Goal: Task Accomplishment & Management: Manage account settings

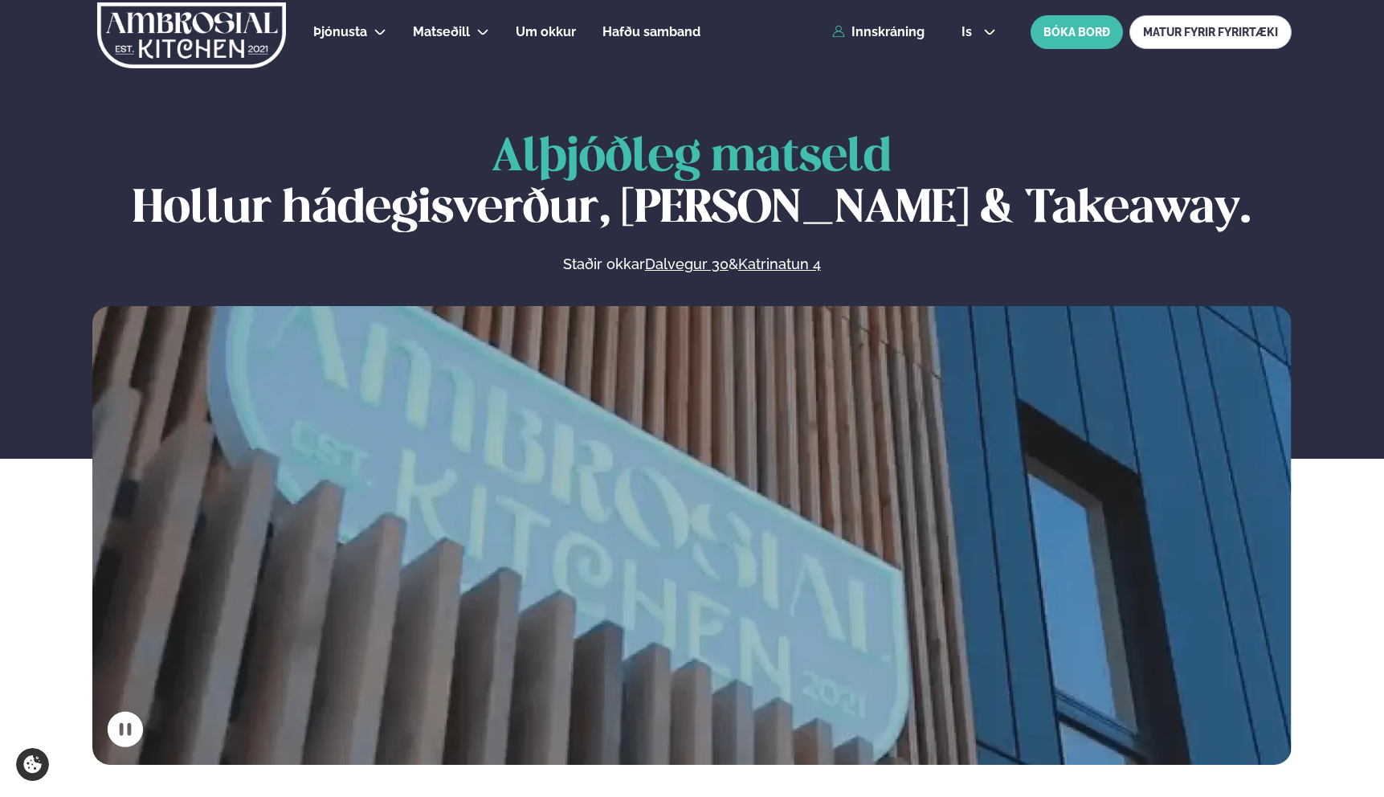
click at [881, 40] on div "Þjónusta Hádegismatur fyrir fyrirtæki Fyrirtækja veitingar Einkapartý Matseðill…" at bounding box center [691, 32] width 1295 height 64
click at [887, 31] on link "Innskráning" at bounding box center [878, 32] width 92 height 14
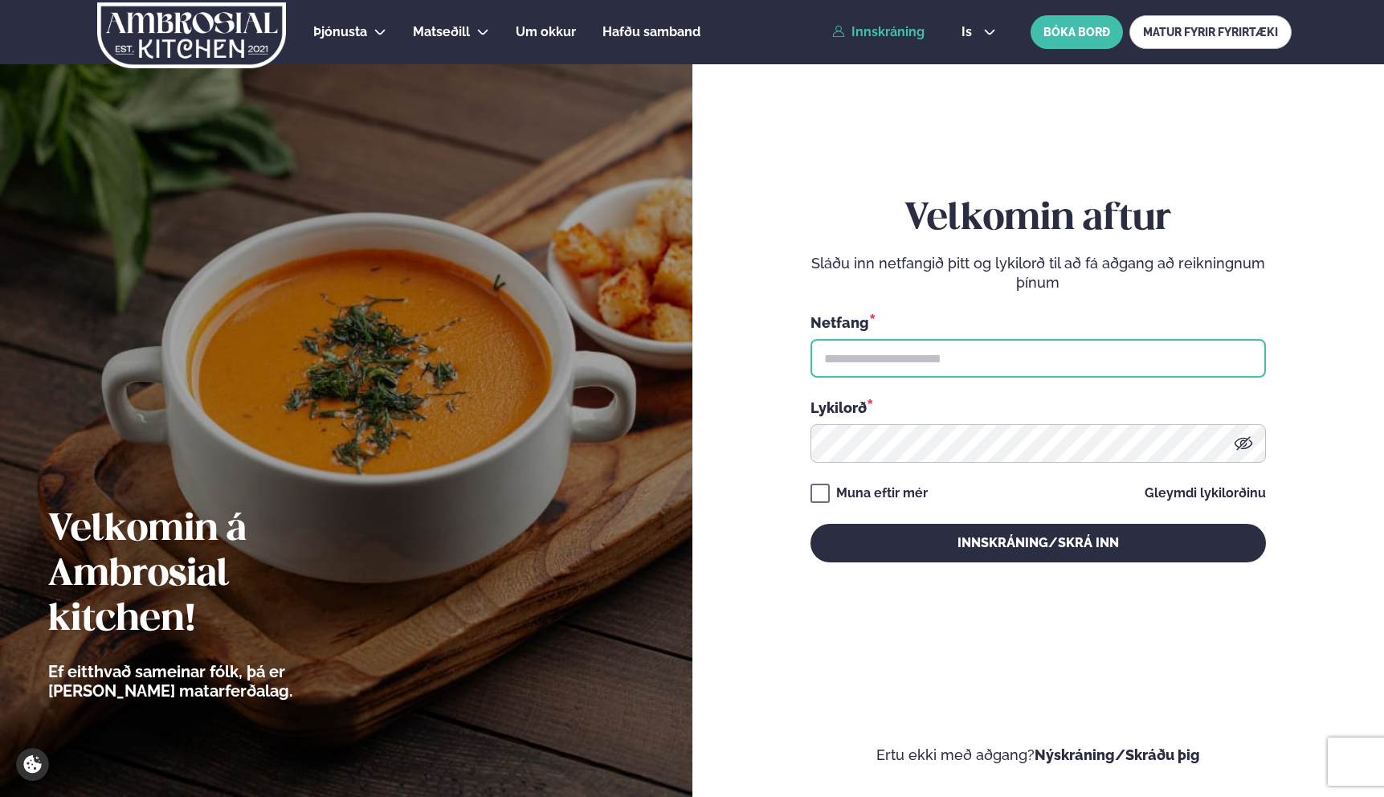
click at [863, 351] on input "text" at bounding box center [1037, 358] width 455 height 39
type input "**********"
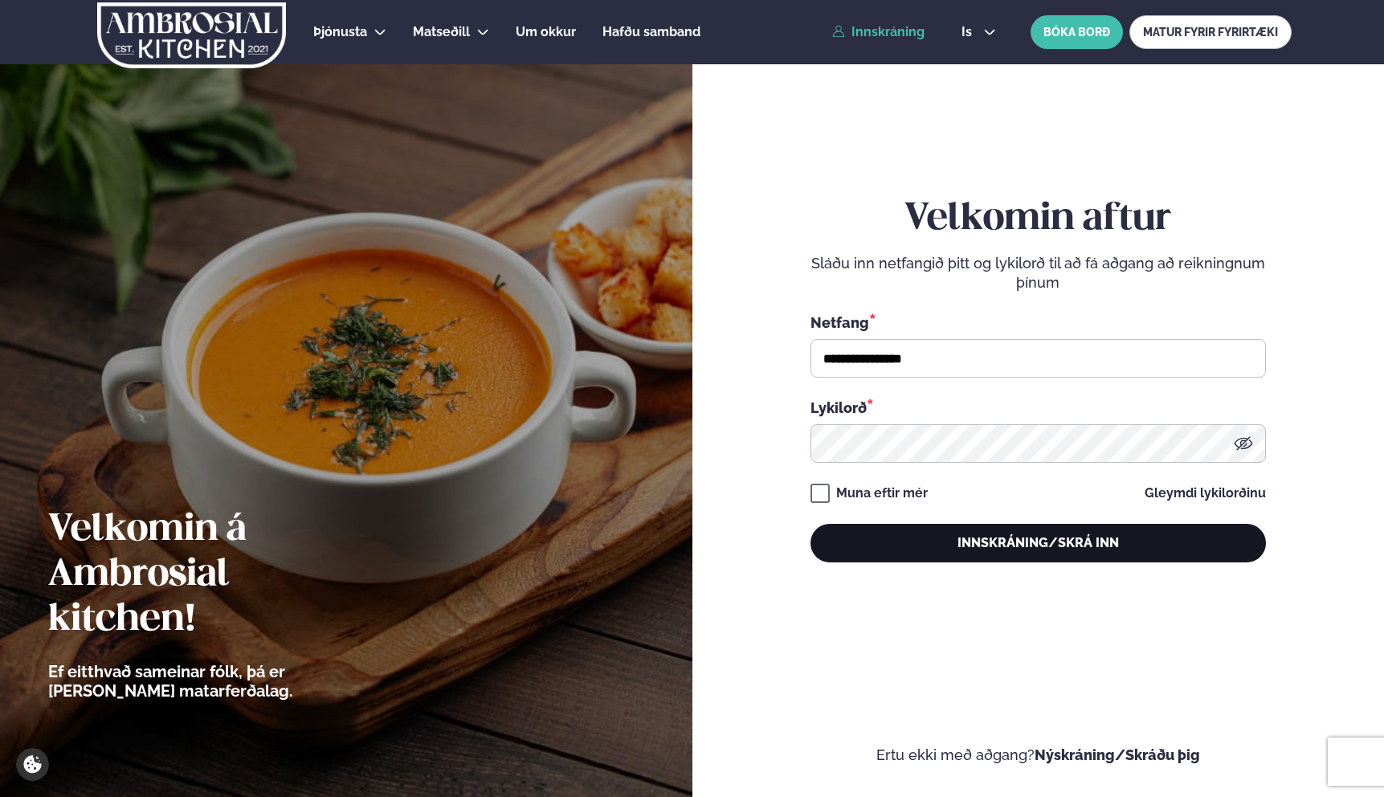
click at [999, 557] on button "Innskráning/Skrá inn" at bounding box center [1037, 543] width 455 height 39
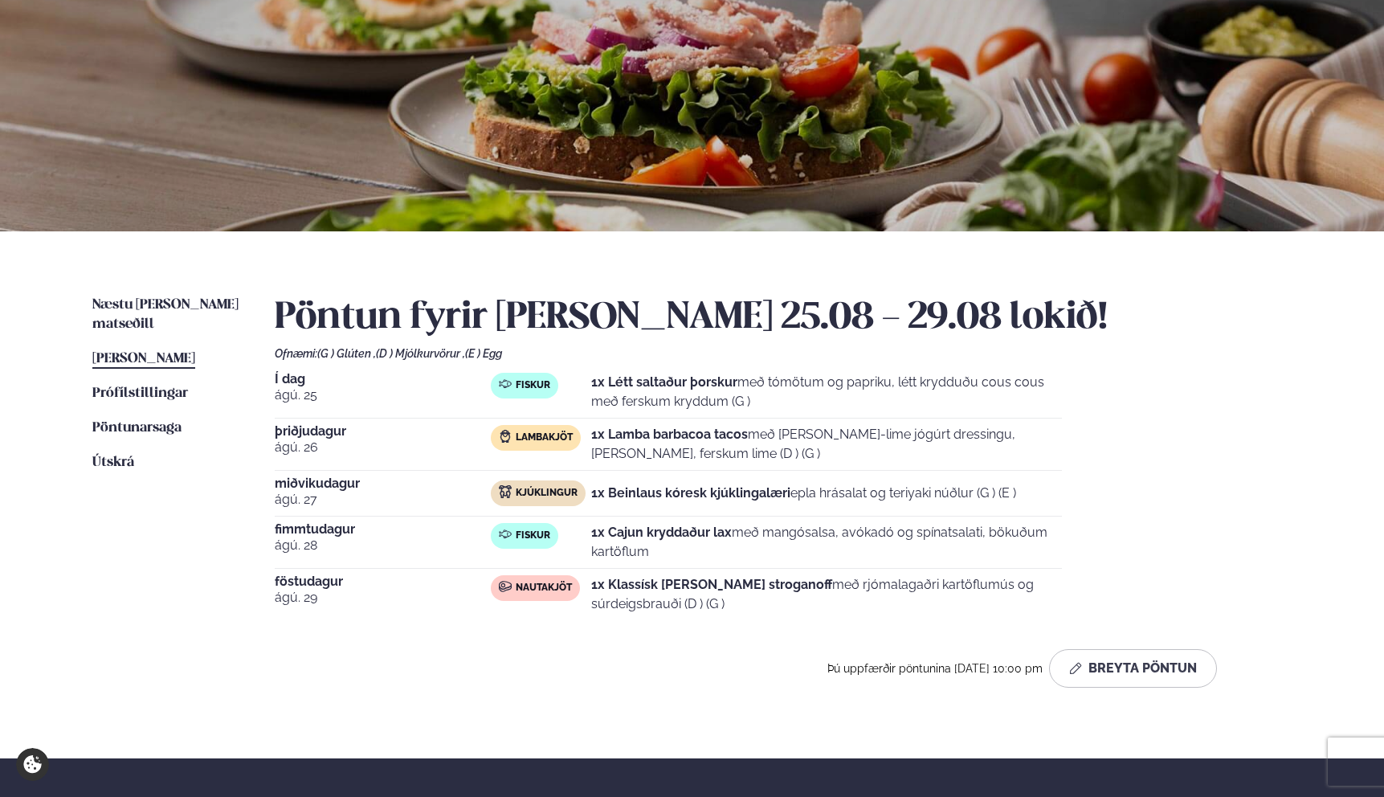
scroll to position [130, 0]
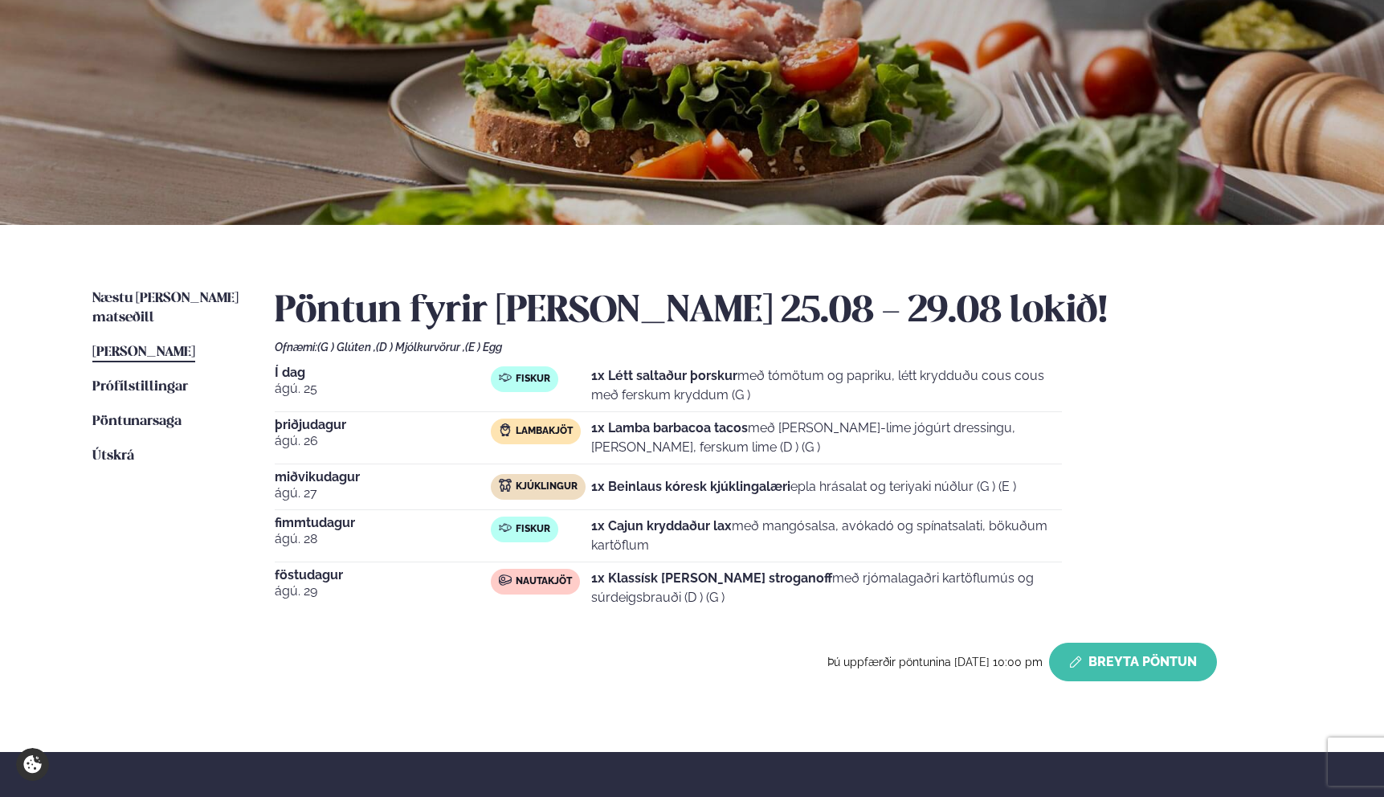
click at [1137, 662] on button "Breyta Pöntun" at bounding box center [1133, 661] width 168 height 39
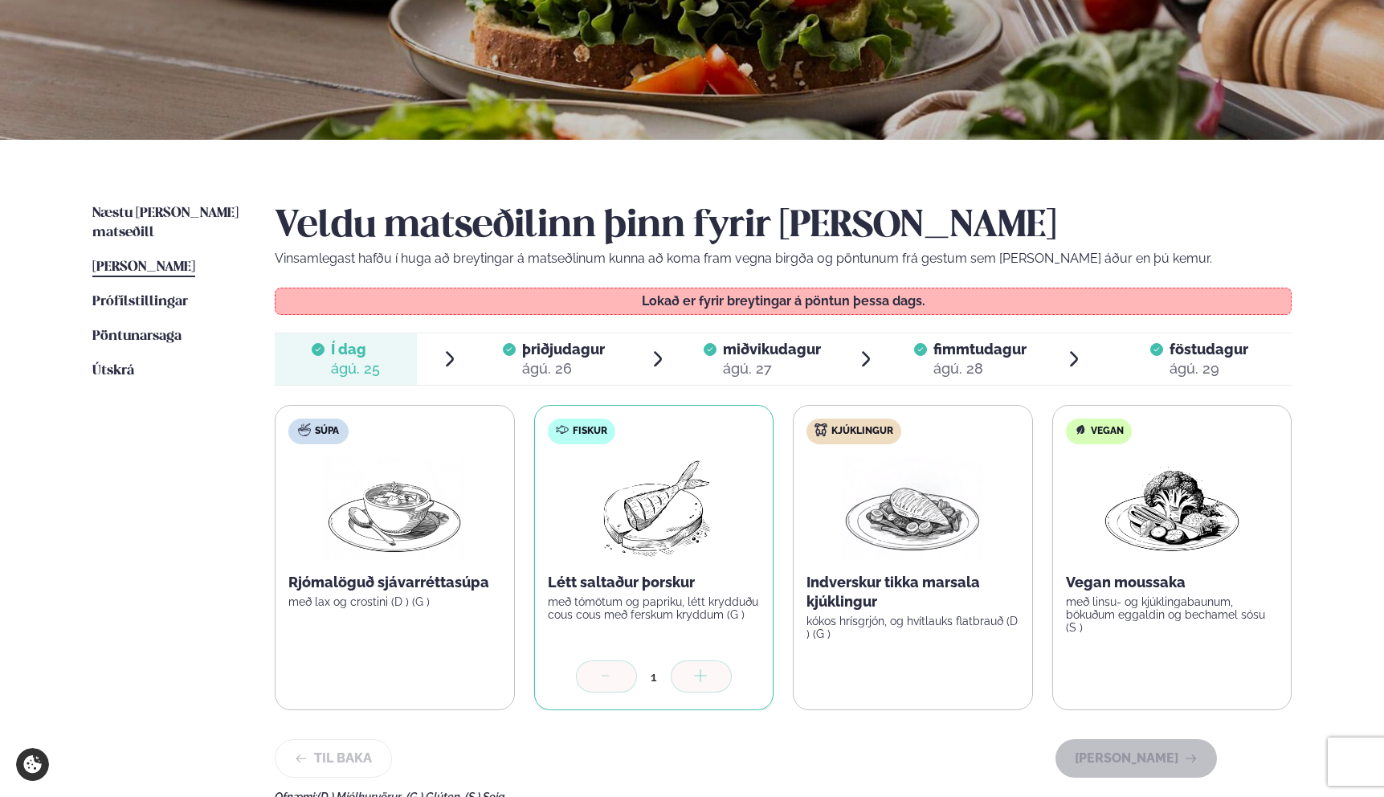
scroll to position [234, 0]
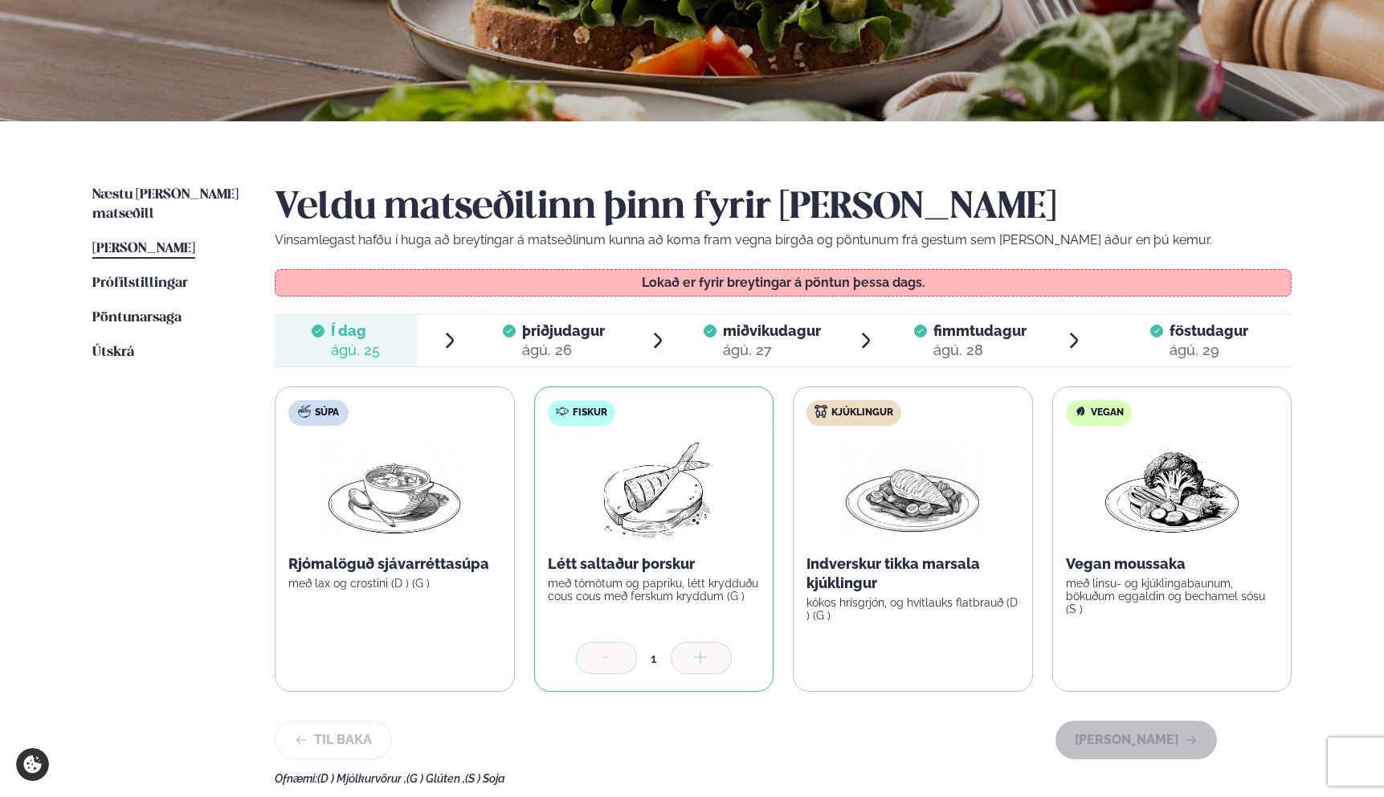
click at [603, 366] on div "Veldu matseðilinn þinn fyrir [PERSON_NAME] Vinsamlegast hafðu í huga að breytin…" at bounding box center [783, 484] width 1017 height 599
click at [583, 347] on div "ágú. 26" at bounding box center [563, 349] width 83 height 19
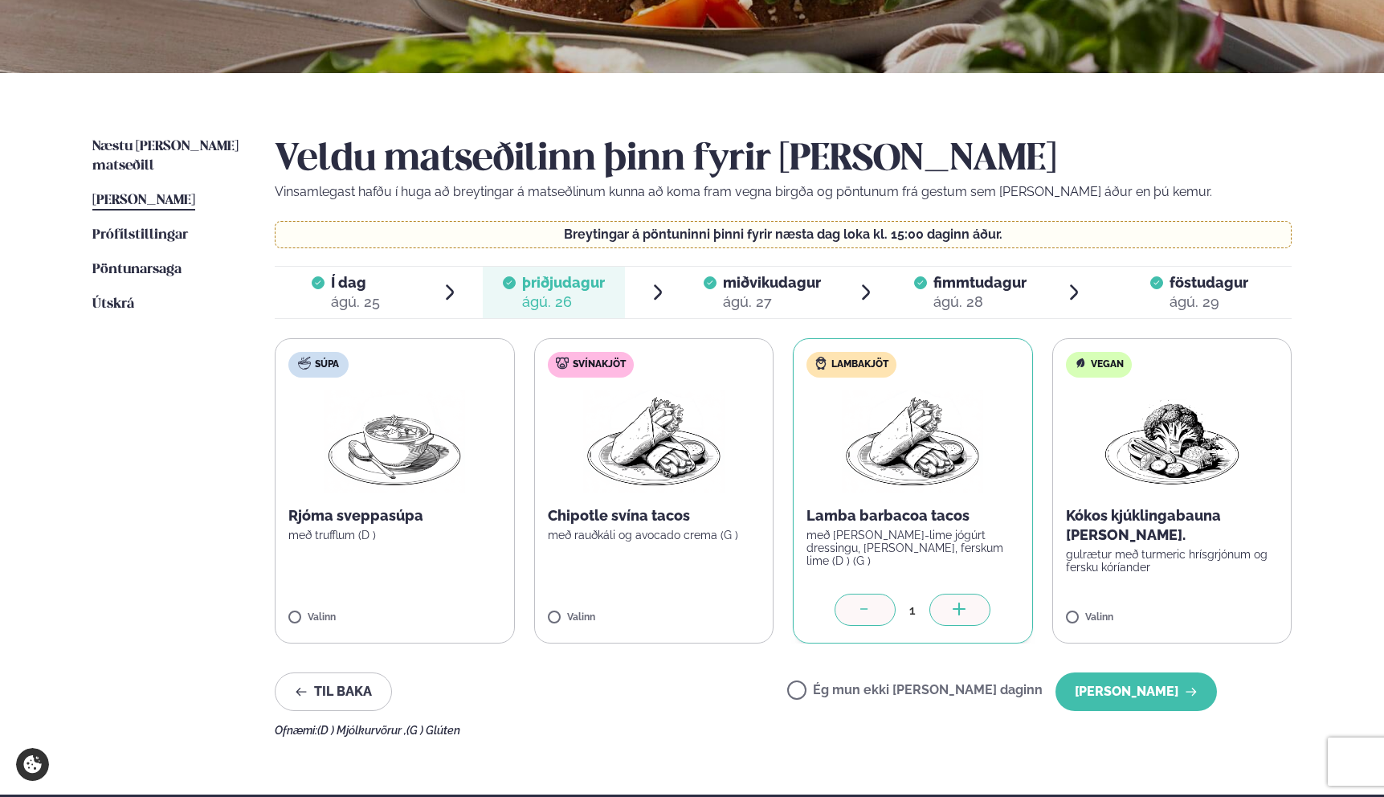
scroll to position [290, 0]
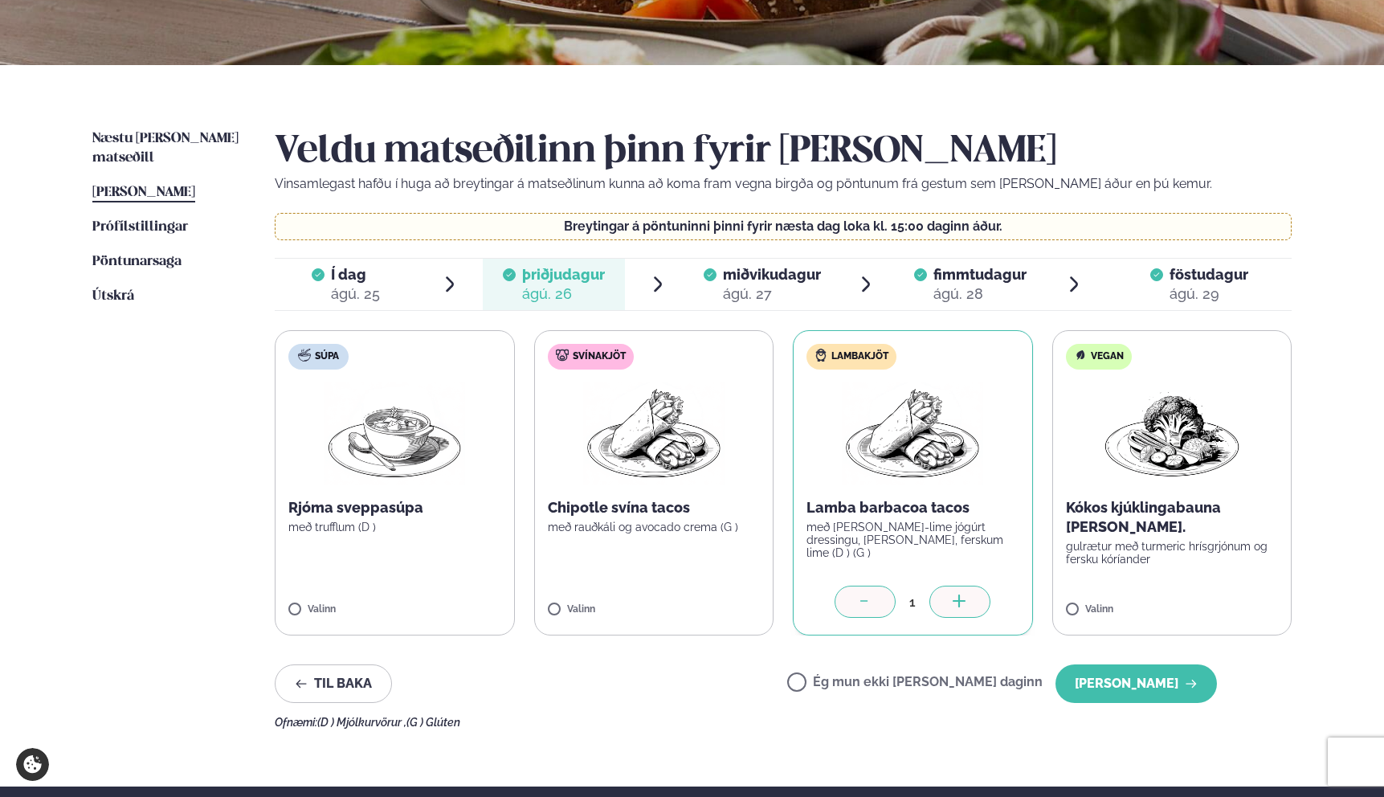
click at [863, 680] on label "Ég mun ekki [PERSON_NAME] daginn" at bounding box center [914, 683] width 255 height 17
click at [1127, 683] on button "[PERSON_NAME]" at bounding box center [1135, 683] width 161 height 39
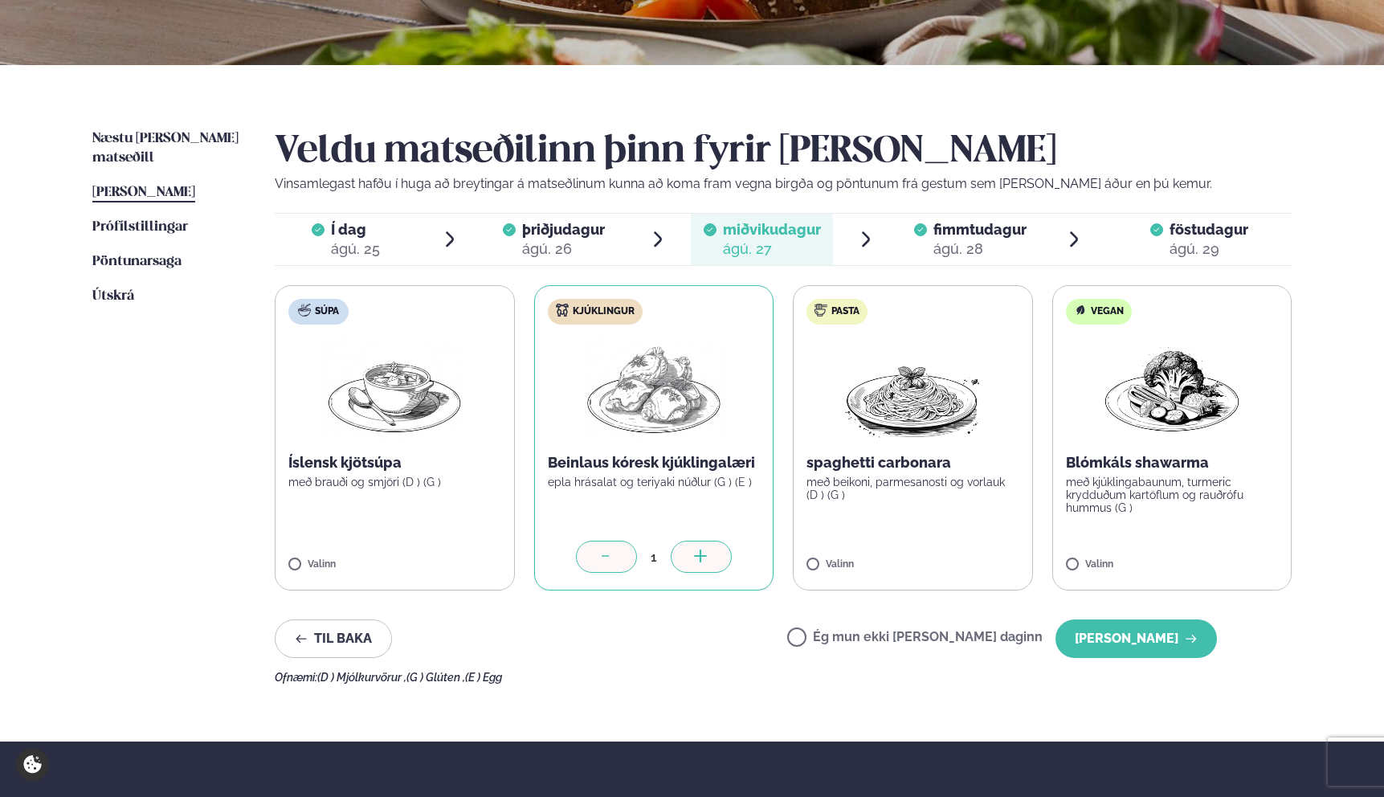
click at [540, 220] on div "þriðjudagur þri." at bounding box center [563, 229] width 83 height 19
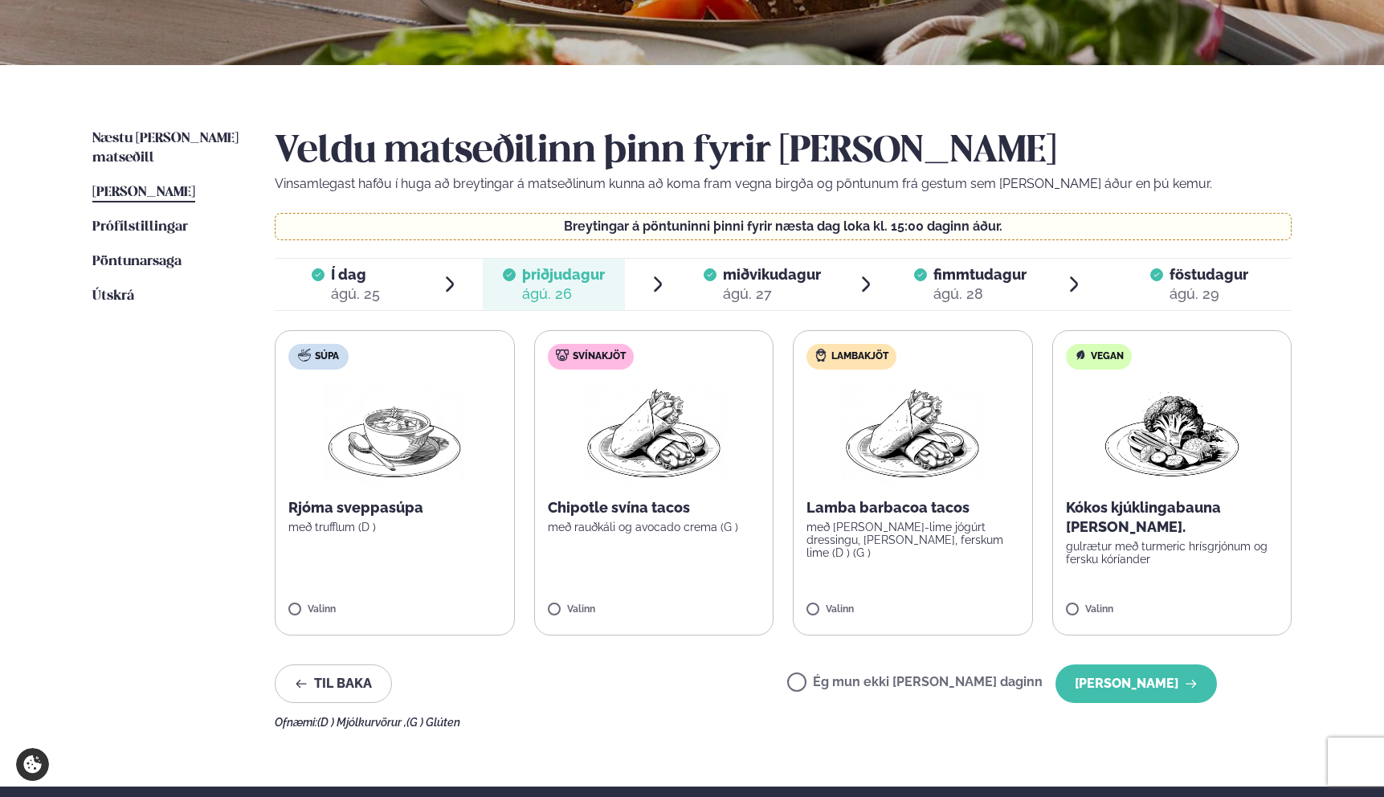
click at [160, 185] on span "[PERSON_NAME]" at bounding box center [143, 192] width 103 height 14
click at [173, 140] on span "Næstu [PERSON_NAME] matseðill" at bounding box center [165, 148] width 146 height 33
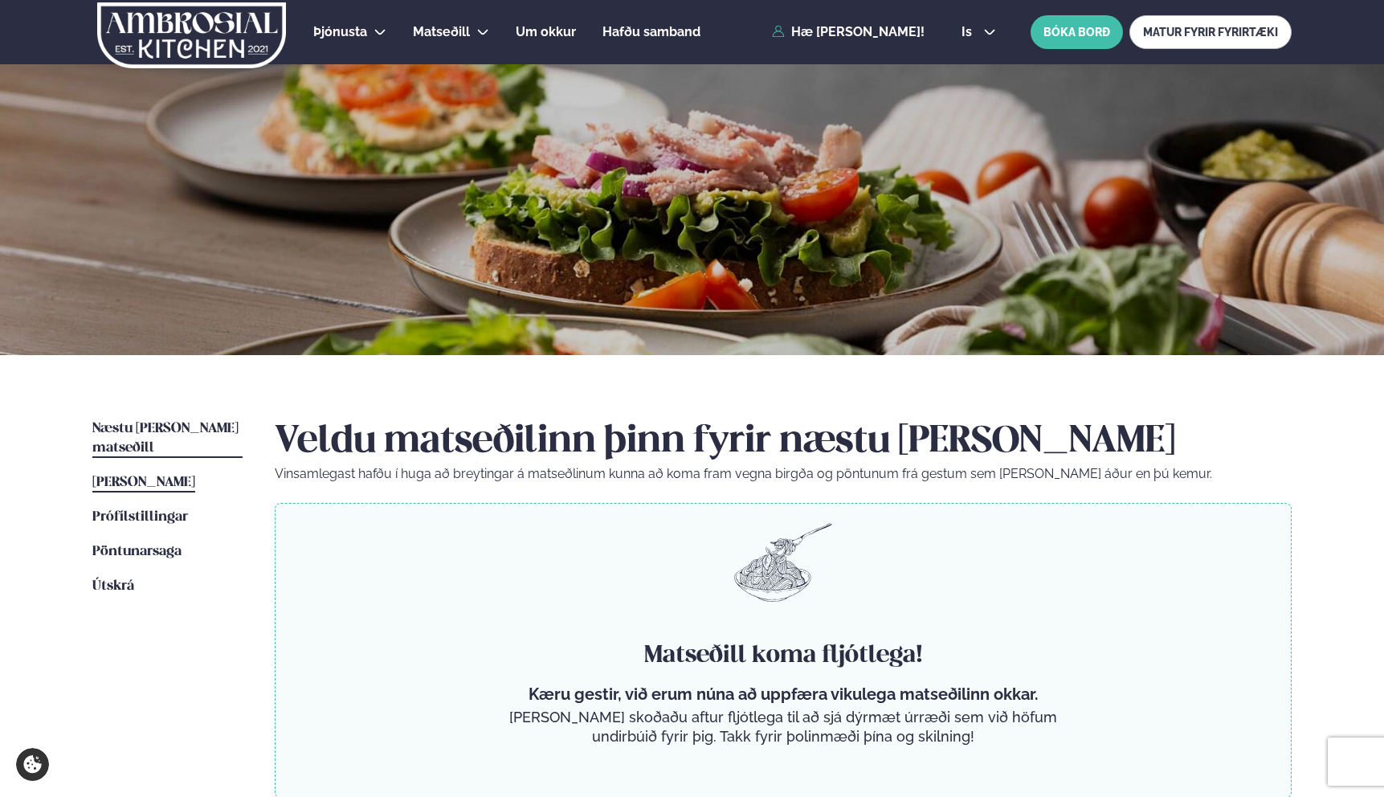
click at [149, 475] on span "[PERSON_NAME]" at bounding box center [143, 482] width 103 height 14
